Goal: Transaction & Acquisition: Book appointment/travel/reservation

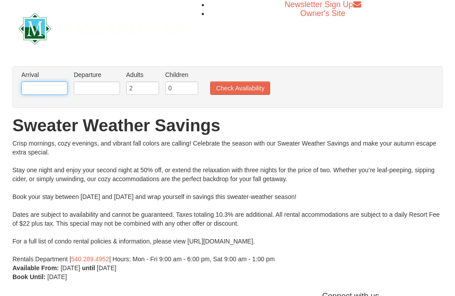
click at [54, 81] on input "text" at bounding box center [44, 87] width 46 height 13
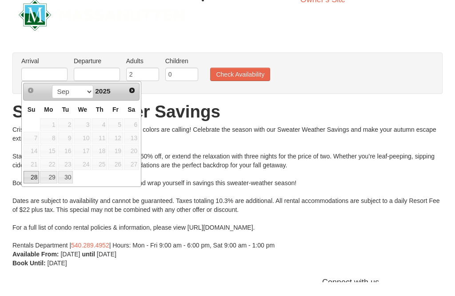
click at [136, 100] on span "Next" at bounding box center [131, 103] width 7 height 7
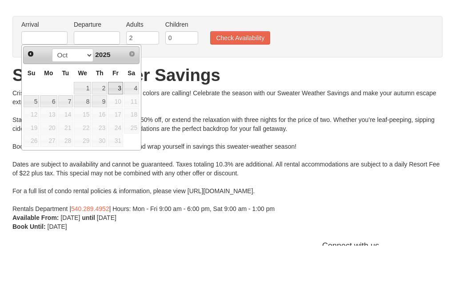
click at [119, 132] on link "3" at bounding box center [115, 138] width 15 height 12
type input "[DATE]"
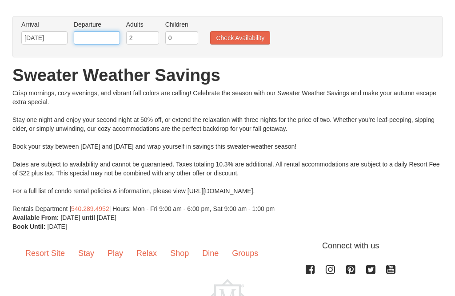
click at [103, 40] on input "text" at bounding box center [97, 37] width 46 height 13
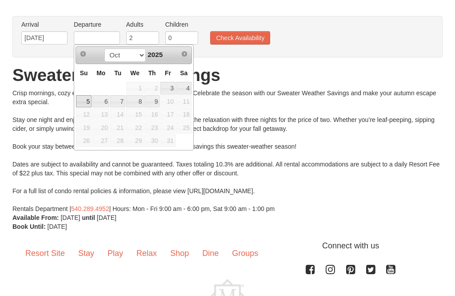
click at [90, 106] on link "5" at bounding box center [84, 101] width 16 height 12
type input "[DATE]"
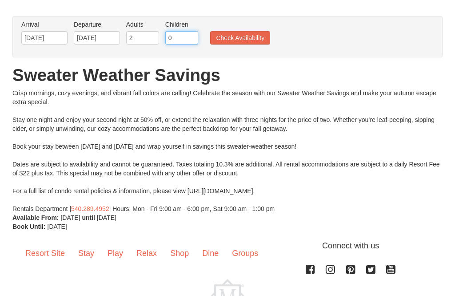
click at [184, 39] on input "0" at bounding box center [181, 37] width 33 height 13
type input "1"
click at [251, 36] on button "Check Availability" at bounding box center [240, 37] width 60 height 13
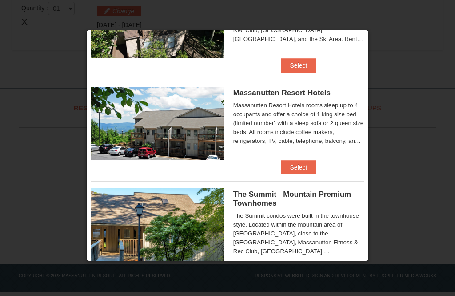
scroll to position [285, 0]
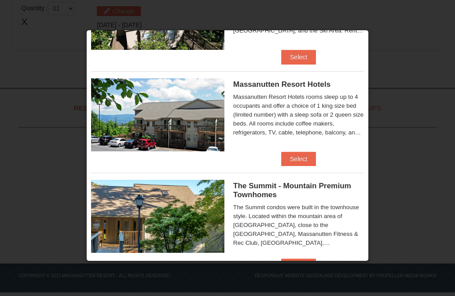
click at [306, 159] on button "Select" at bounding box center [298, 159] width 35 height 14
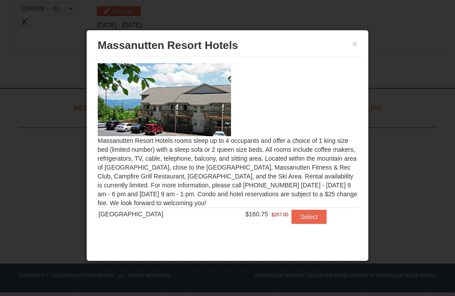
click at [315, 213] on button "Select" at bounding box center [309, 216] width 35 height 14
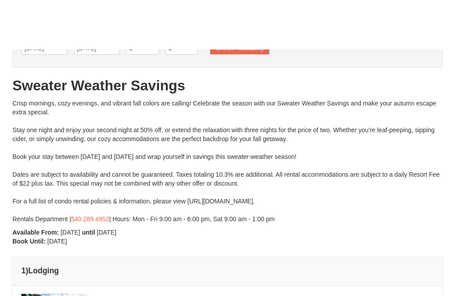
scroll to position [0, 0]
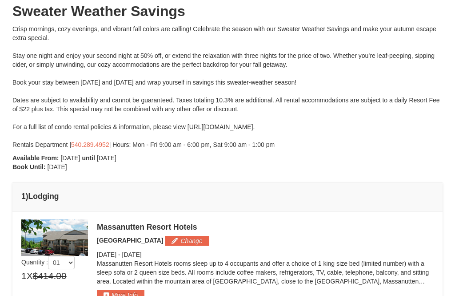
click at [196, 237] on button "Change" at bounding box center [187, 241] width 44 height 10
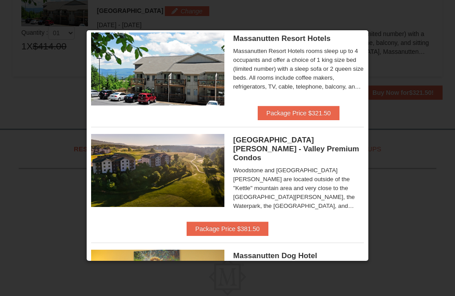
scroll to position [8, 0]
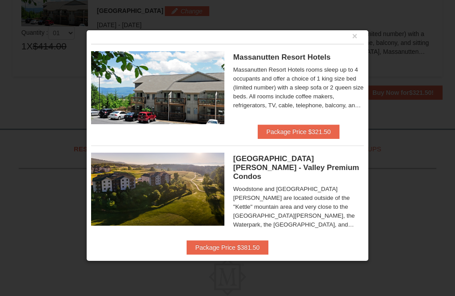
click at [269, 241] on button "Package Price $381.50" at bounding box center [228, 247] width 82 height 14
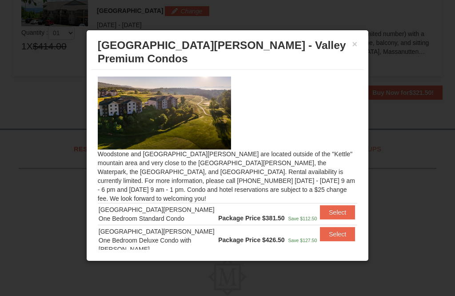
scroll to position [0, 0]
click at [401, 113] on div at bounding box center [227, 148] width 455 height 296
click at [353, 46] on button "×" at bounding box center [355, 44] width 5 height 9
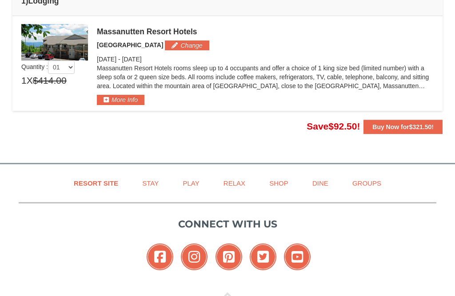
scroll to position [294, 0]
click at [425, 125] on span "$321.50" at bounding box center [420, 127] width 23 height 7
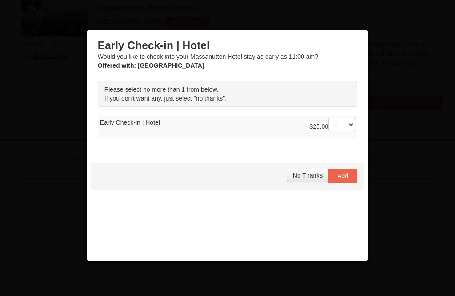
scroll to position [318, 0]
click at [312, 177] on span "No Thanks" at bounding box center [308, 175] width 30 height 7
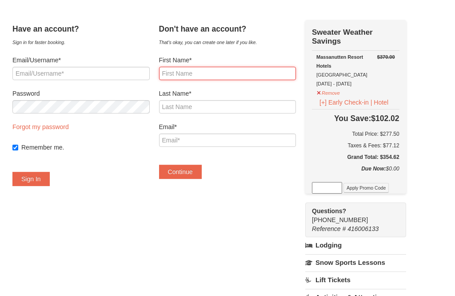
click at [254, 76] on input "First Name*" at bounding box center [227, 73] width 137 height 13
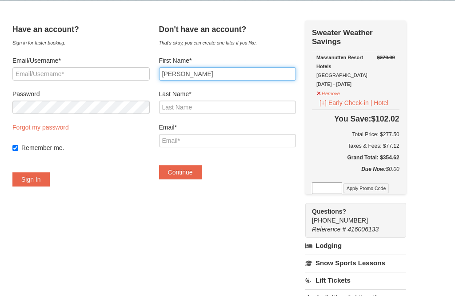
type input "[PERSON_NAME]"
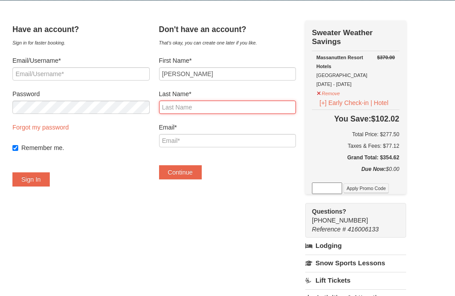
click at [259, 103] on input "Last Name*" at bounding box center [227, 106] width 137 height 13
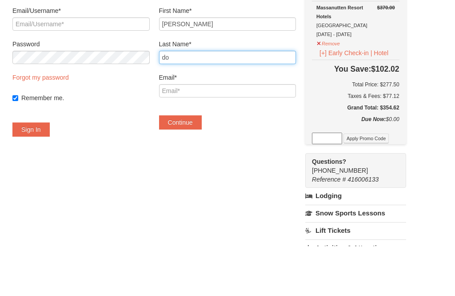
type input "do"
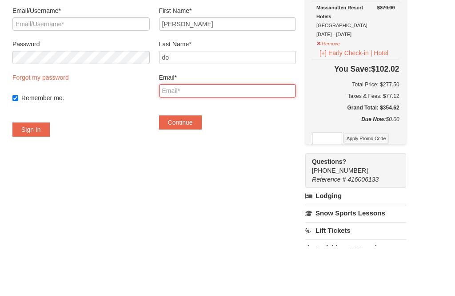
click at [262, 134] on input "Email*" at bounding box center [227, 140] width 137 height 13
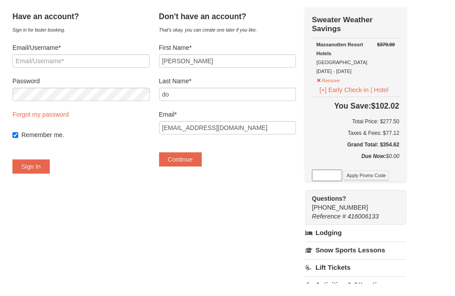
scroll to position [44, 0]
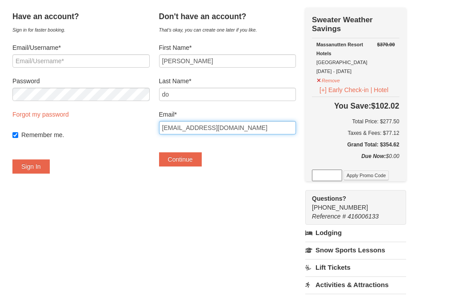
type input "[EMAIL_ADDRESS][DOMAIN_NAME]"
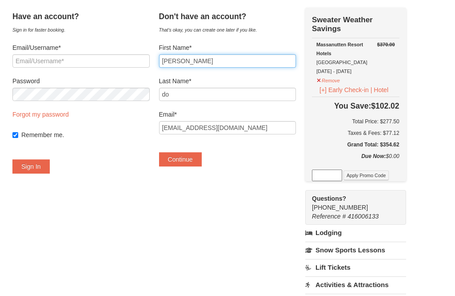
click at [281, 59] on input "[PERSON_NAME]" at bounding box center [227, 60] width 137 height 13
click at [202, 159] on button "Continue" at bounding box center [180, 159] width 43 height 14
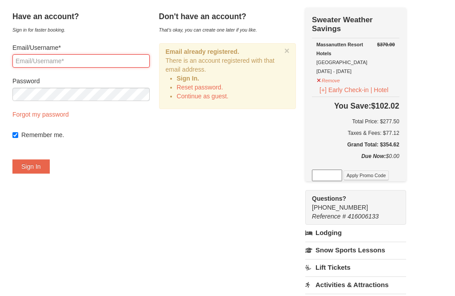
click at [131, 62] on input "Email/Username*" at bounding box center [80, 60] width 137 height 13
type input "amypriela@gmail.com"
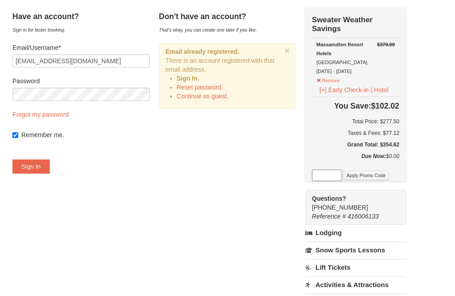
click at [28, 170] on button "Sign In" at bounding box center [30, 166] width 37 height 14
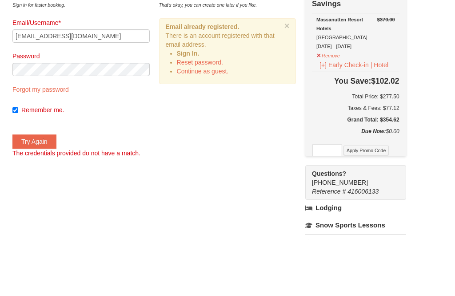
scroll to position [68, 0]
click at [56, 144] on button "Try Again" at bounding box center [34, 141] width 44 height 14
click at [228, 73] on link "Continue as guest." at bounding box center [203, 71] width 52 height 7
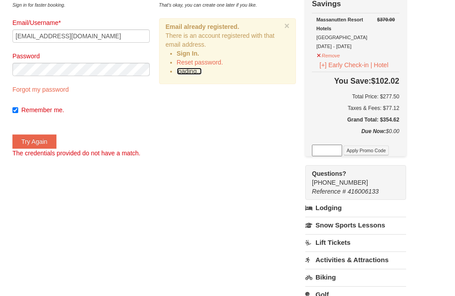
scroll to position [136, 0]
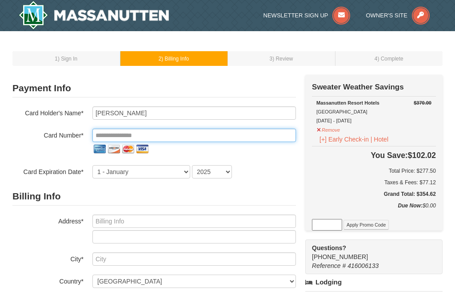
click at [252, 138] on input "tel" at bounding box center [194, 134] width 204 height 13
